Goal: Use online tool/utility: Utilize a website feature to perform a specific function

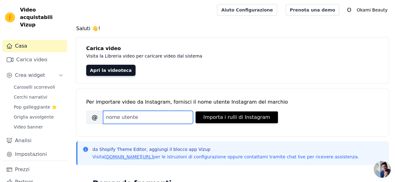
click at [124, 116] on input "Nome utente Instagram del marchio" at bounding box center [148, 117] width 90 height 13
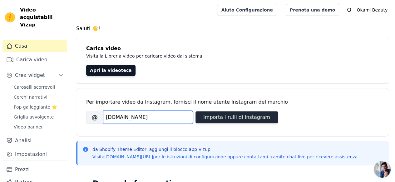
type input "okami.beauty.shop"
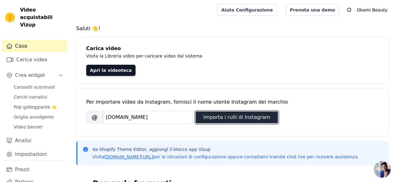
click at [218, 116] on font "Importa i rulli di Instagram" at bounding box center [236, 117] width 67 height 6
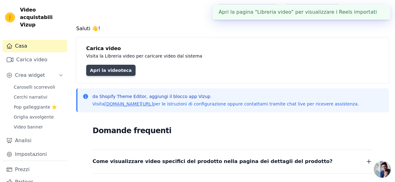
click at [113, 69] on font "Apri la videoteca" at bounding box center [111, 70] width 42 height 5
